Goal: Use online tool/utility: Use online tool/utility

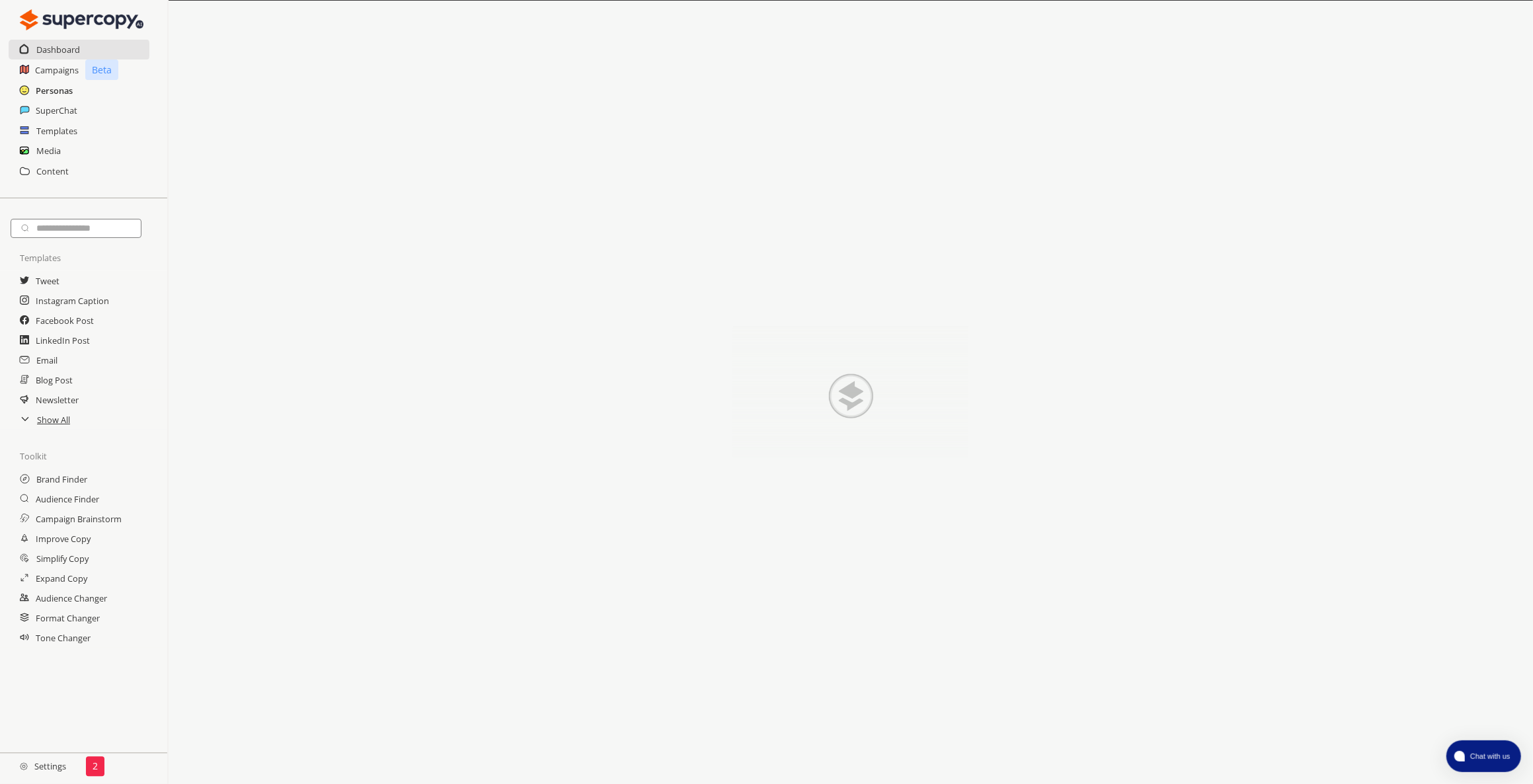
click at [36, 92] on h2 "Personas" at bounding box center [54, 91] width 37 height 20
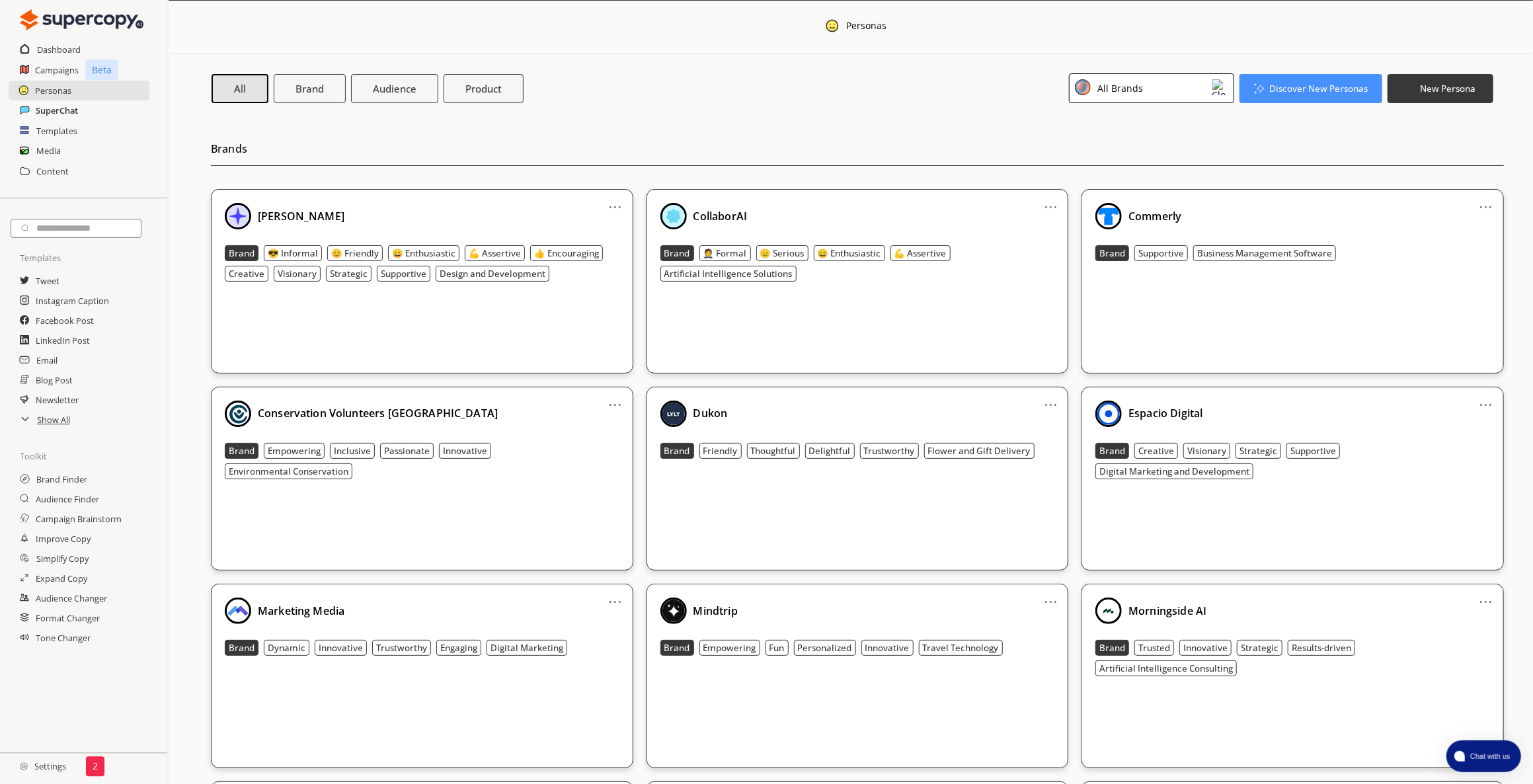
click at [73, 109] on h2 "SuperChat" at bounding box center [56, 111] width 42 height 20
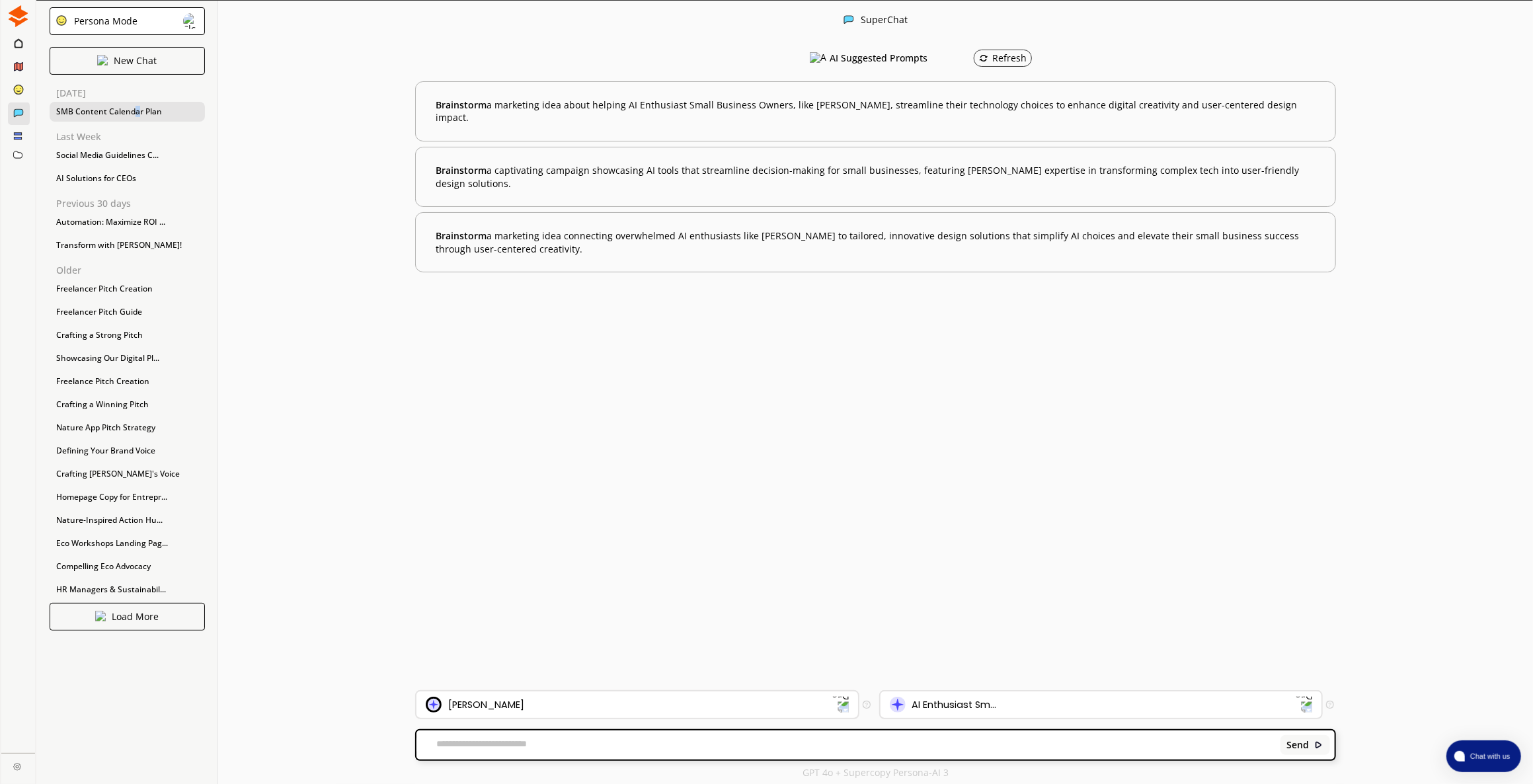
click at [136, 103] on div "SMB Content Calendar Plan" at bounding box center [127, 112] width 156 height 20
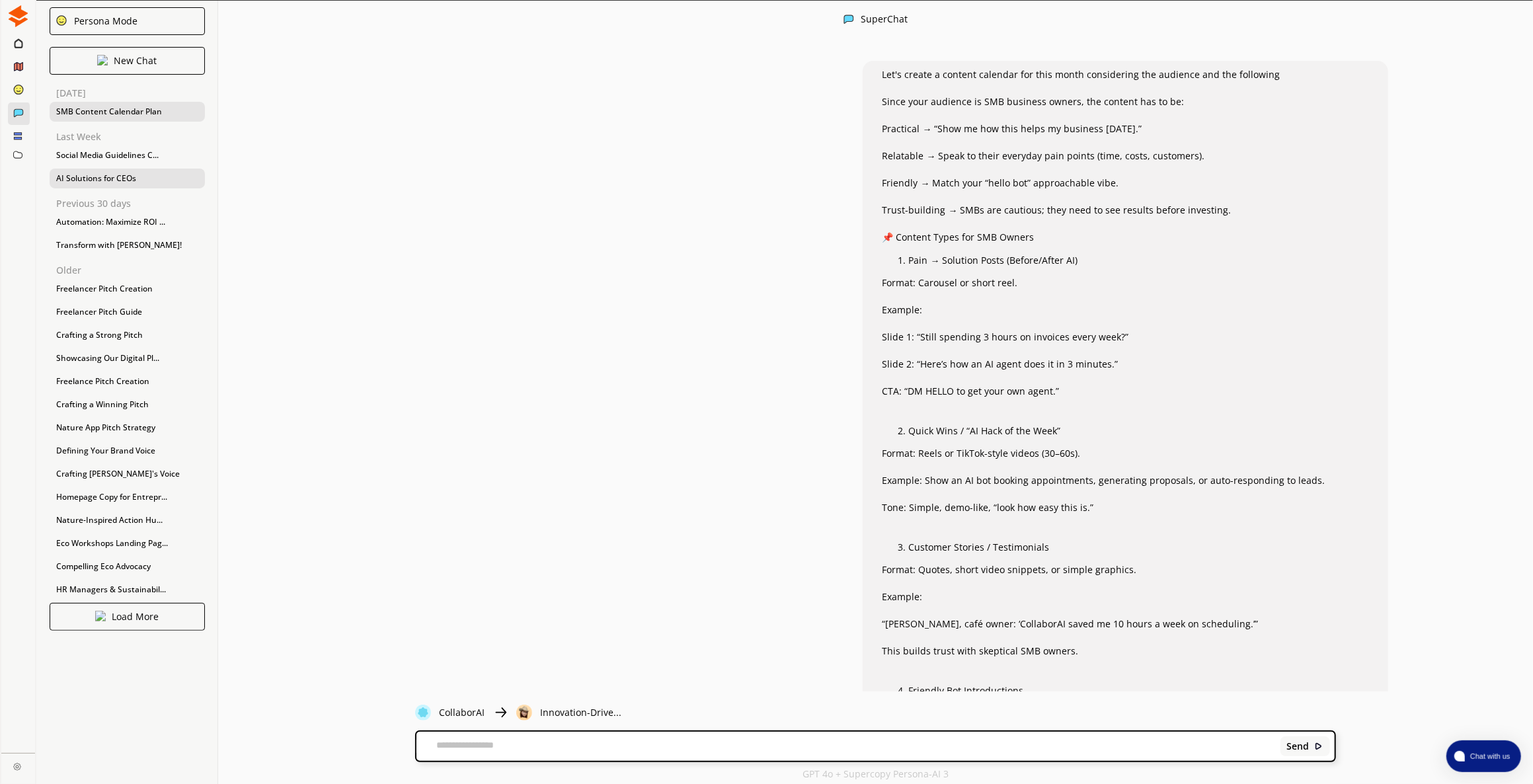
click at [139, 179] on div "AI Solutions for CEOs" at bounding box center [127, 179] width 156 height 20
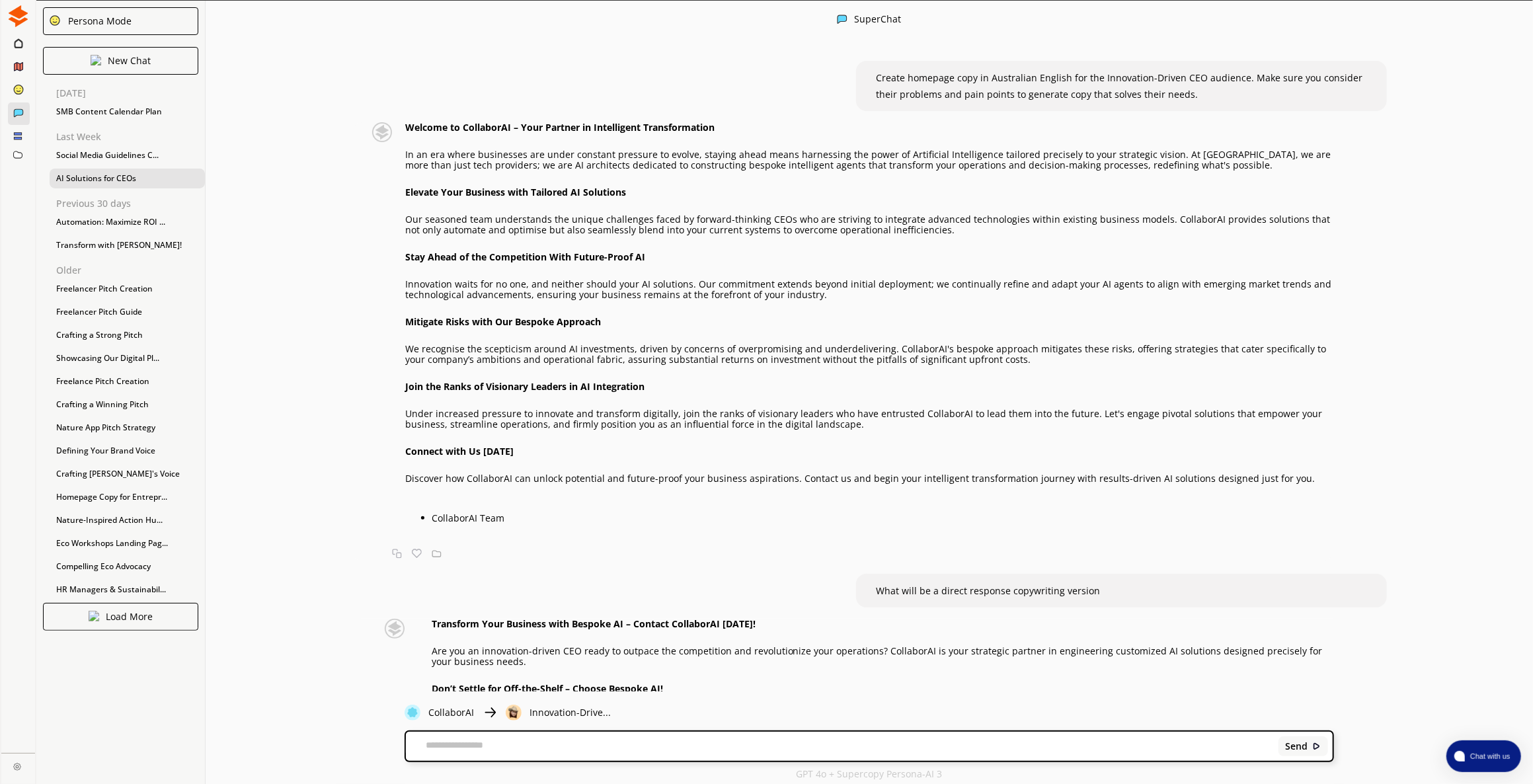
click at [788, 746] on textarea at bounding box center [840, 746] width 868 height 14
type textarea "**********"
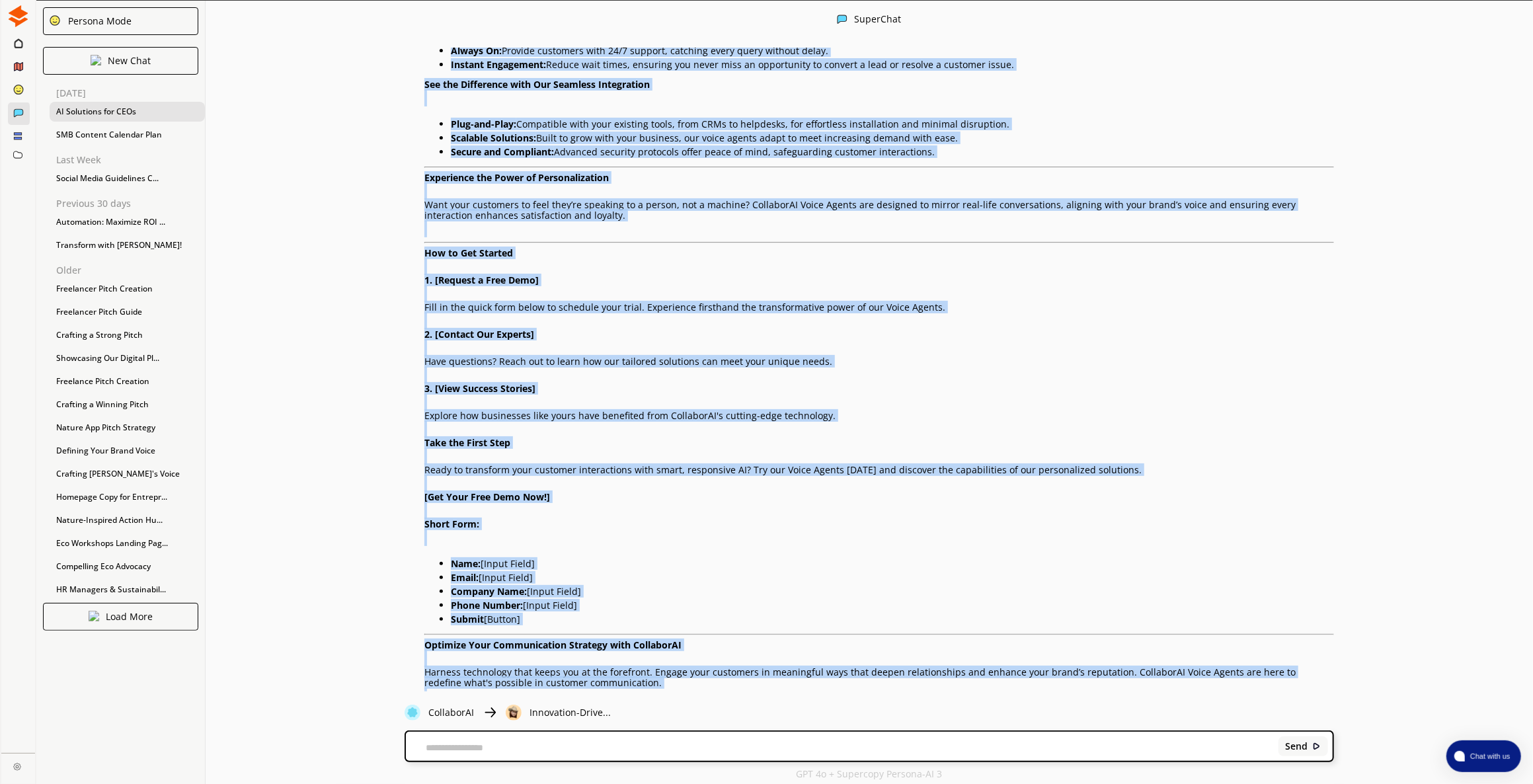
drag, startPoint x: 427, startPoint y: 321, endPoint x: 1002, endPoint y: 671, distance: 673.1
copy div "Loremipsumdol Sitametc Adipiscinge sedd EiusmodtEM Incid Utlabo Etdolor magnaal…"
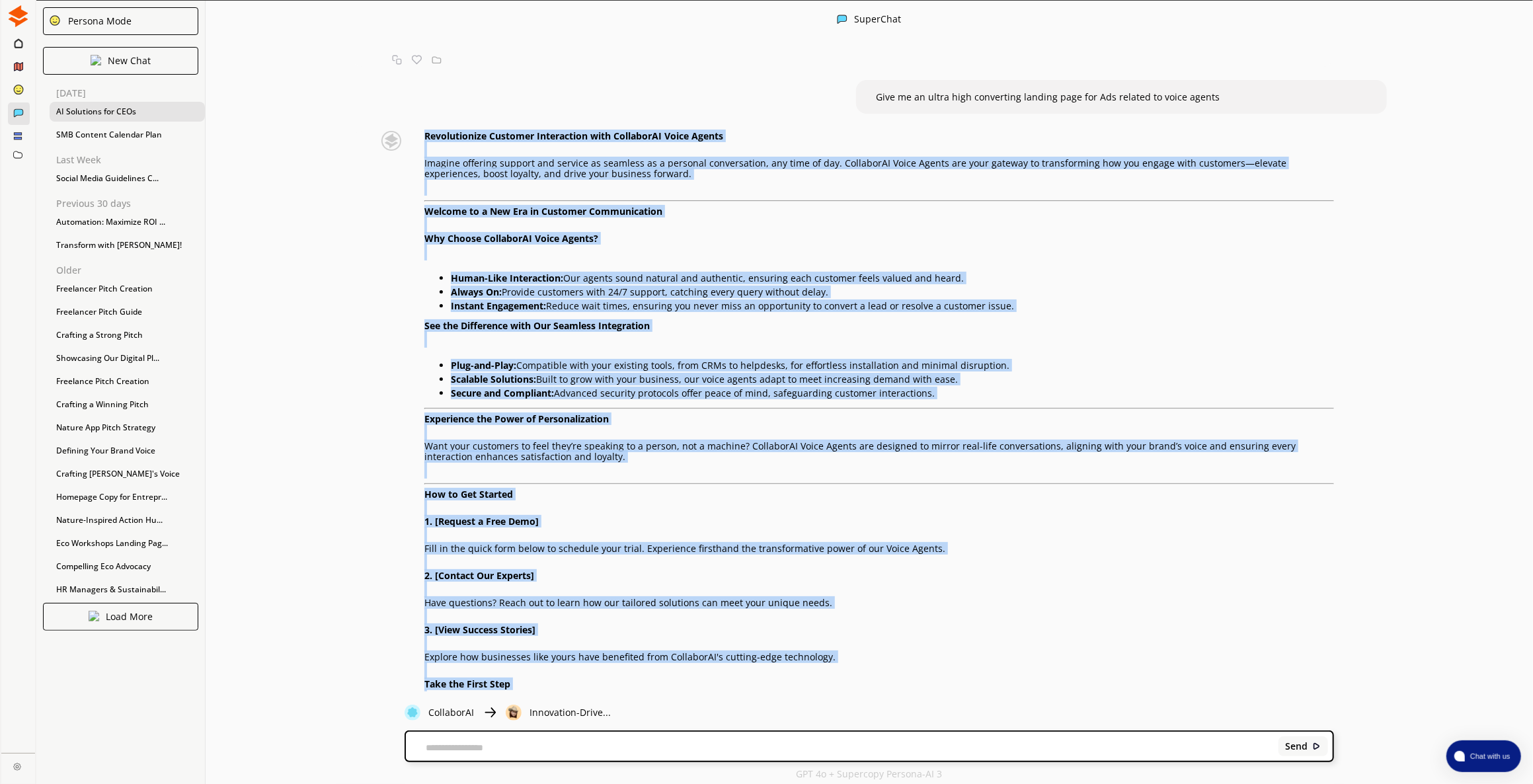
scroll to position [11261, 0]
